Goal: Task Accomplishment & Management: Complete application form

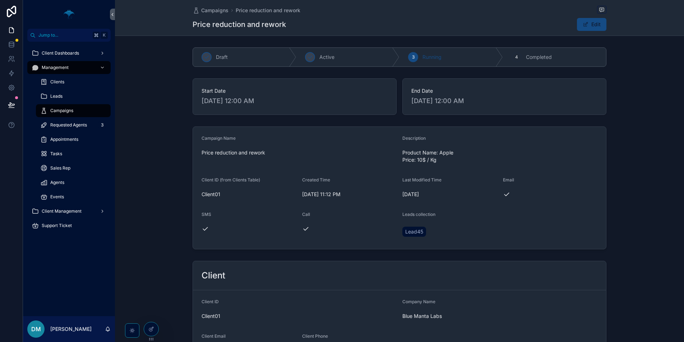
click at [83, 110] on div "Campaigns" at bounding box center [73, 110] width 66 height 11
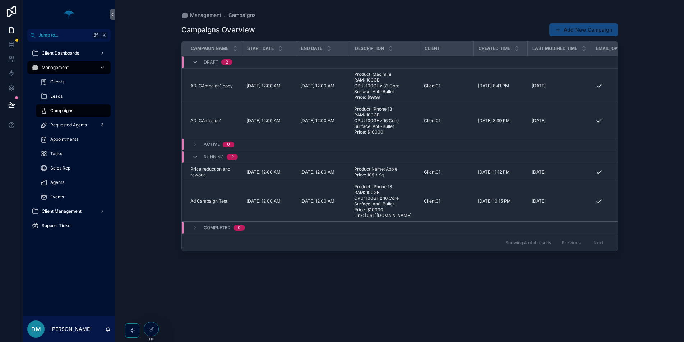
drag, startPoint x: 567, startPoint y: 35, endPoint x: 559, endPoint y: 36, distance: 7.6
click at [567, 35] on button "Add New Campaign" at bounding box center [583, 29] width 69 height 13
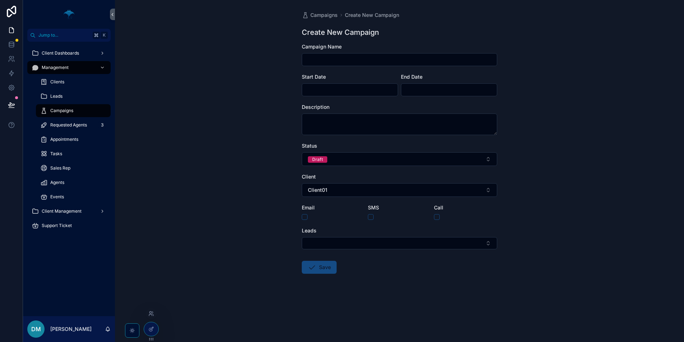
click at [149, 336] on div at bounding box center [151, 329] width 15 height 14
click at [151, 330] on icon at bounding box center [151, 329] width 6 height 6
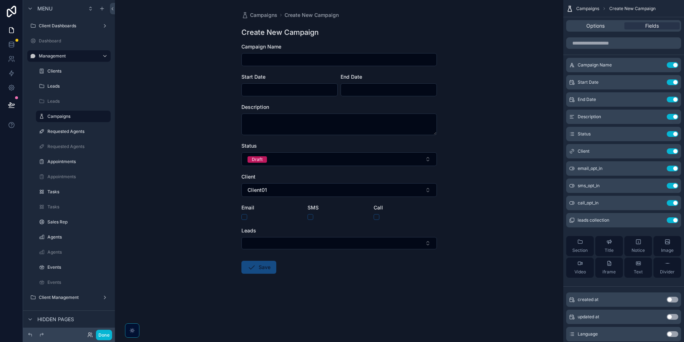
click at [429, 263] on form "Campaign Name Start Date End Date Description Status Draft Client Client01 Emai…" at bounding box center [338, 181] width 195 height 277
click at [319, 301] on form "Campaign Name Start Date End Date Description Status Draft Client Client01 Emai…" at bounding box center [338, 181] width 195 height 277
